Goal: Task Accomplishment & Management: Manage account settings

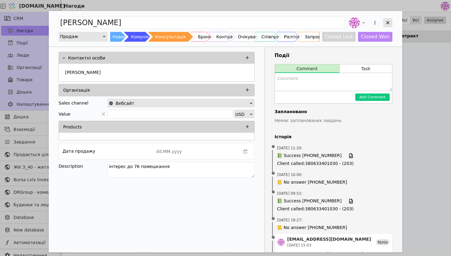
click at [387, 22] on icon "Add Opportunity" at bounding box center [388, 23] width 6 height 6
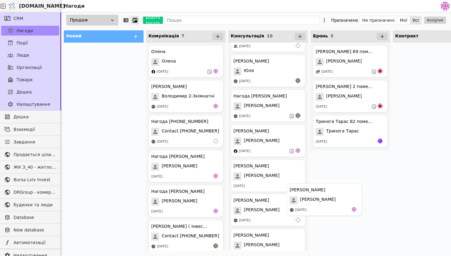
scroll to position [62, 0]
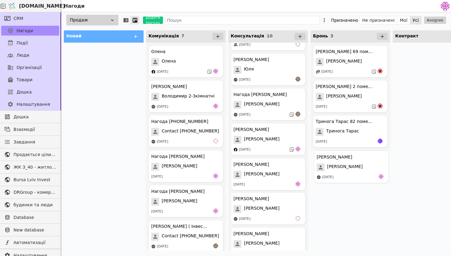
drag, startPoint x: 264, startPoint y: 212, endPoint x: 349, endPoint y: 169, distance: 95.6
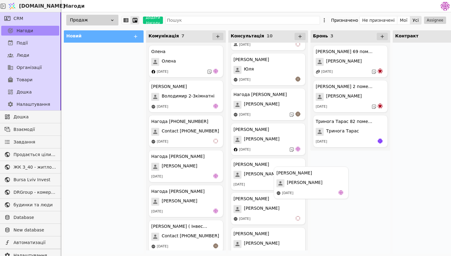
scroll to position [63, 0]
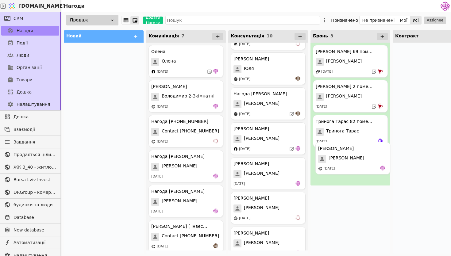
drag, startPoint x: 254, startPoint y: 210, endPoint x: 342, endPoint y: 158, distance: 102.0
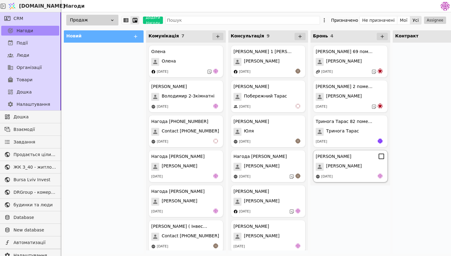
click at [357, 166] on div "[PERSON_NAME]" at bounding box center [349, 167] width 69 height 8
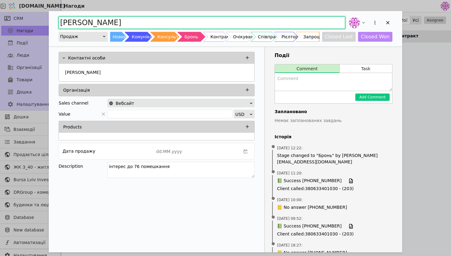
drag, startPoint x: 129, startPoint y: 24, endPoint x: 82, endPoint y: 24, distance: 46.9
click at [82, 24] on input "[PERSON_NAME]" at bounding box center [202, 23] width 286 height 12
type input "[PERSON_NAME] 76 помешкання"
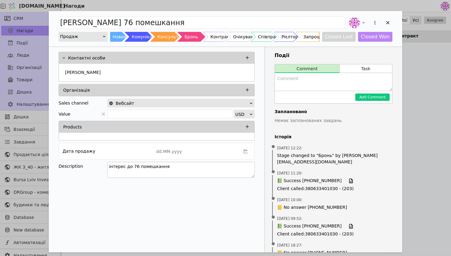
click at [168, 167] on textarea "інтерес до 76 помешкання" at bounding box center [180, 170] width 147 height 16
drag, startPoint x: 168, startPoint y: 167, endPoint x: 85, endPoint y: 166, distance: 83.4
click at [85, 166] on div "Description інтерес до 76 помешкання" at bounding box center [157, 171] width 196 height 18
type textarea "?"
type textarea "76 помешкання + квадратний метр в подарунок"
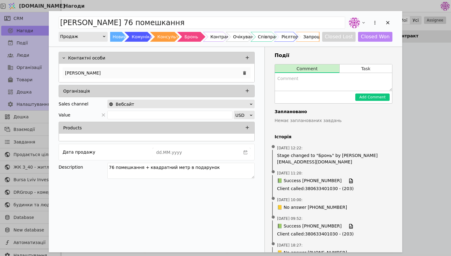
click at [92, 74] on div "[PERSON_NAME]" at bounding box center [157, 72] width 188 height 11
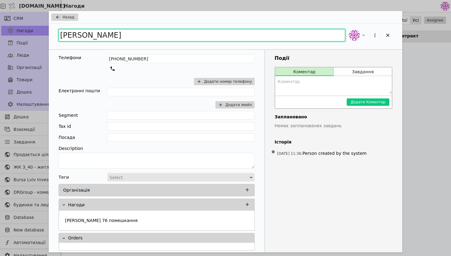
click at [116, 37] on input "[PERSON_NAME]" at bounding box center [202, 35] width 286 height 12
type input "[PERSON_NAME]"
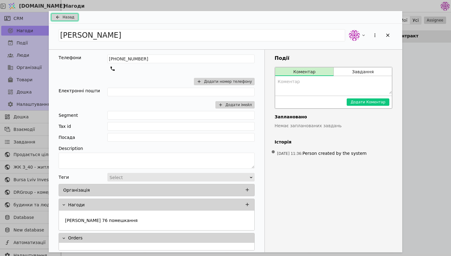
click at [71, 20] on span "Назад" at bounding box center [69, 17] width 12 height 6
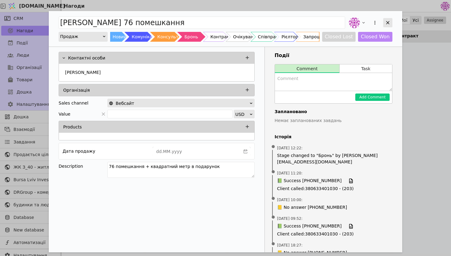
click at [386, 22] on icon "Add Opportunity" at bounding box center [388, 23] width 6 height 6
